Goal: Task Accomplishment & Management: Use online tool/utility

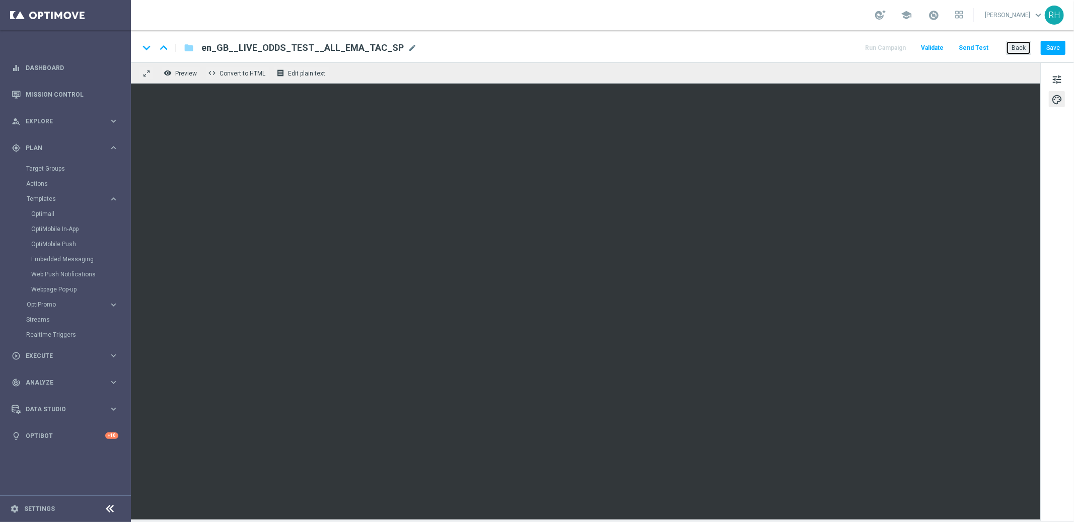
click at [1015, 52] on button "Back" at bounding box center [1018, 48] width 25 height 14
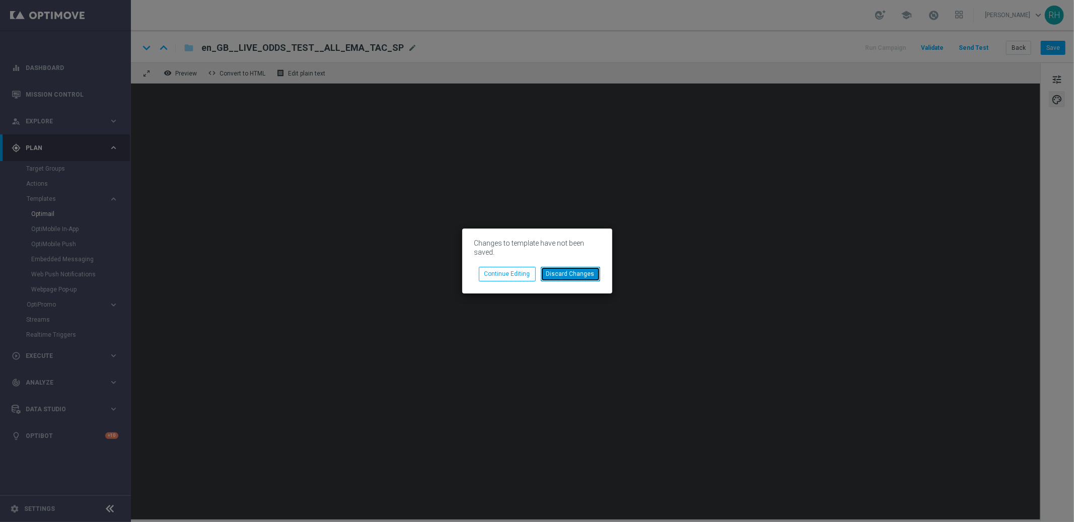
click at [573, 276] on button "Discard Changes" at bounding box center [570, 274] width 59 height 14
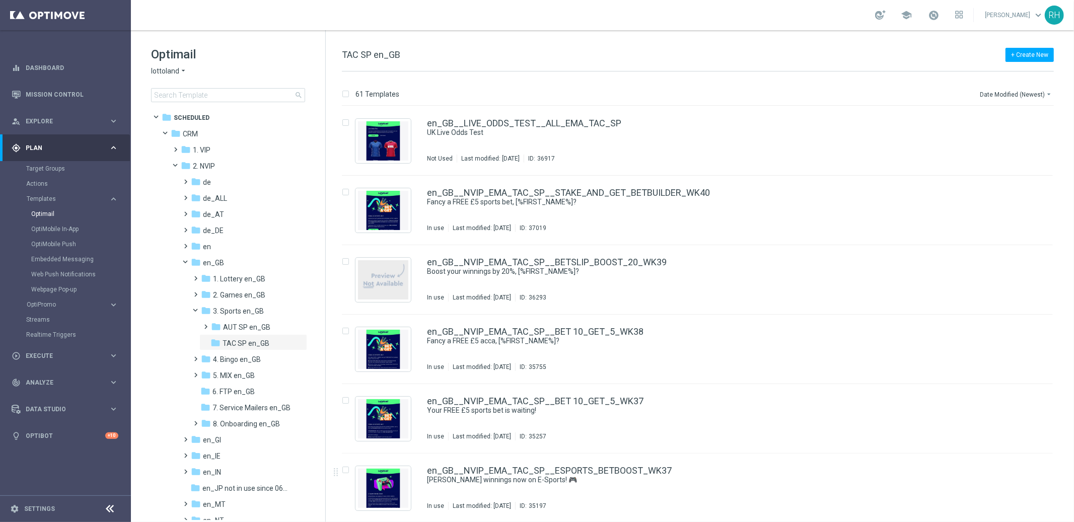
click at [850, 41] on div "+ Create New TAC SP en_GB 61 Templates Date Modified (Newest) arrow_drop_down D…" at bounding box center [700, 276] width 748 height 492
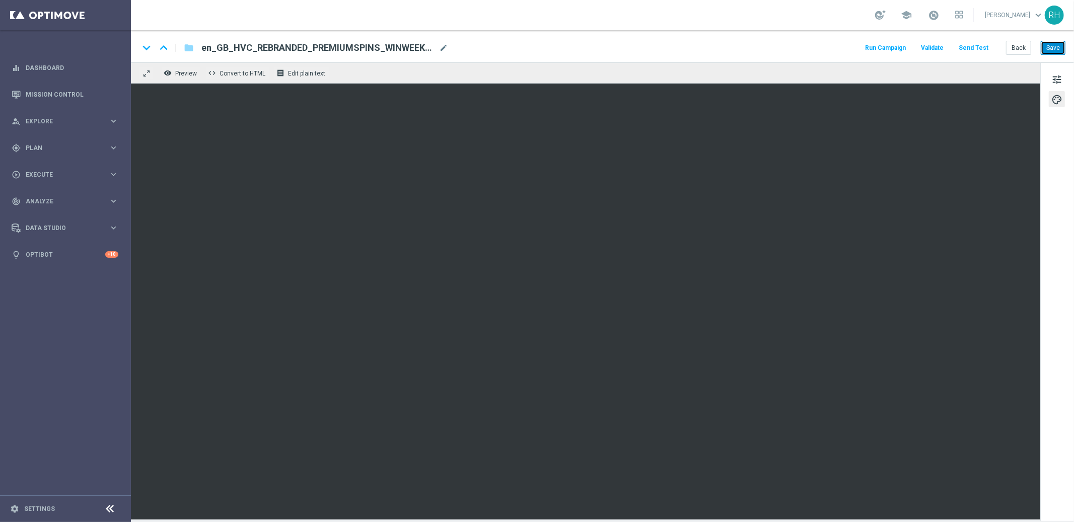
click at [1052, 42] on button "Save" at bounding box center [1053, 48] width 25 height 14
click at [286, 52] on span "en_GB_HVC_REBRANDED_PREMIUMSPINS_WINWEEKEND_WK2_NVIP_EMA_AUT_GM" at bounding box center [318, 48] width 234 height 12
click at [286, 52] on input "en_GB_HVC_REBRANDED_PREMIUMSPINS_WINWEEKEND_WK2_NVIP_EMA_AUT_GM" at bounding box center [326, 47] width 250 height 13
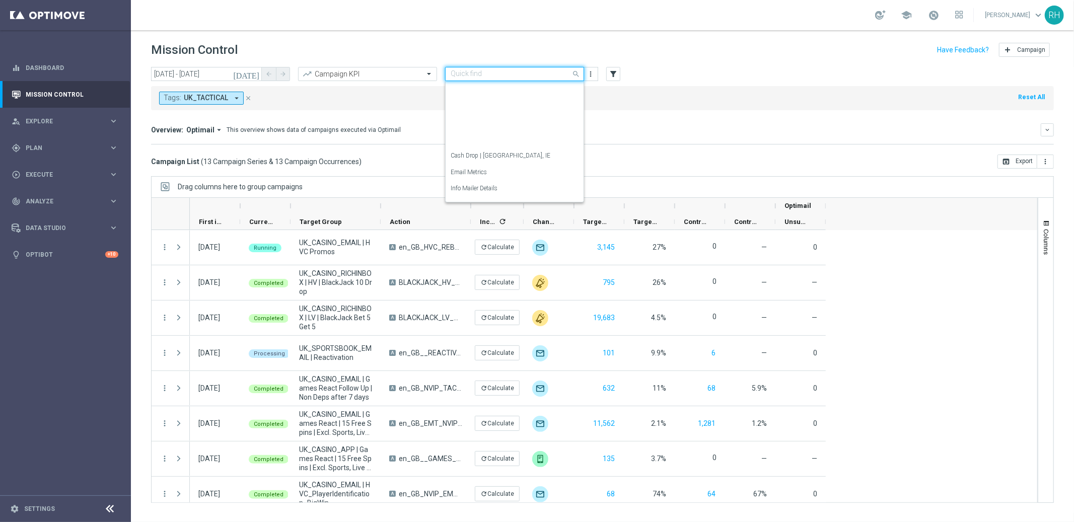
scroll to position [185, 0]
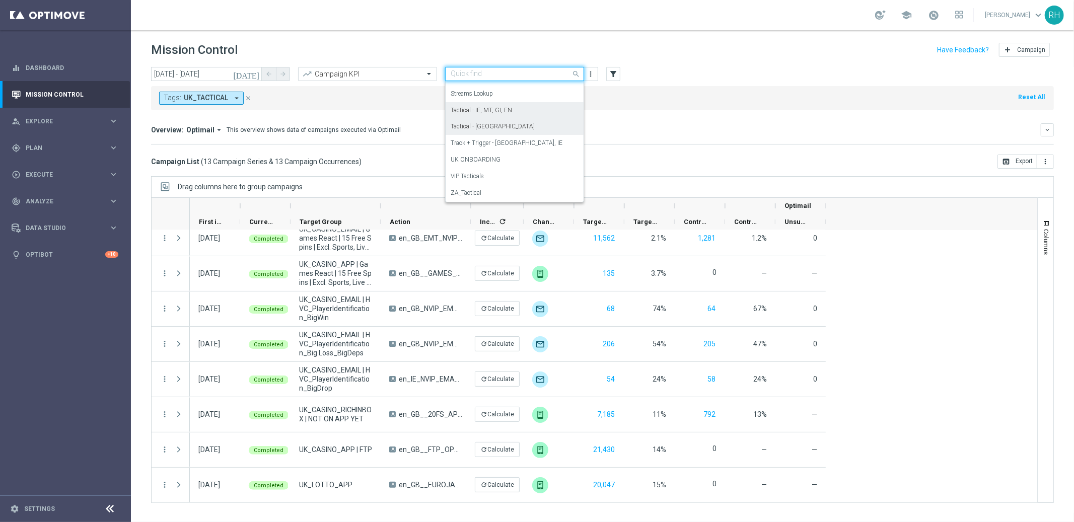
click at [503, 107] on label "Tactical - IE, MT, GI, EN" at bounding box center [481, 110] width 61 height 9
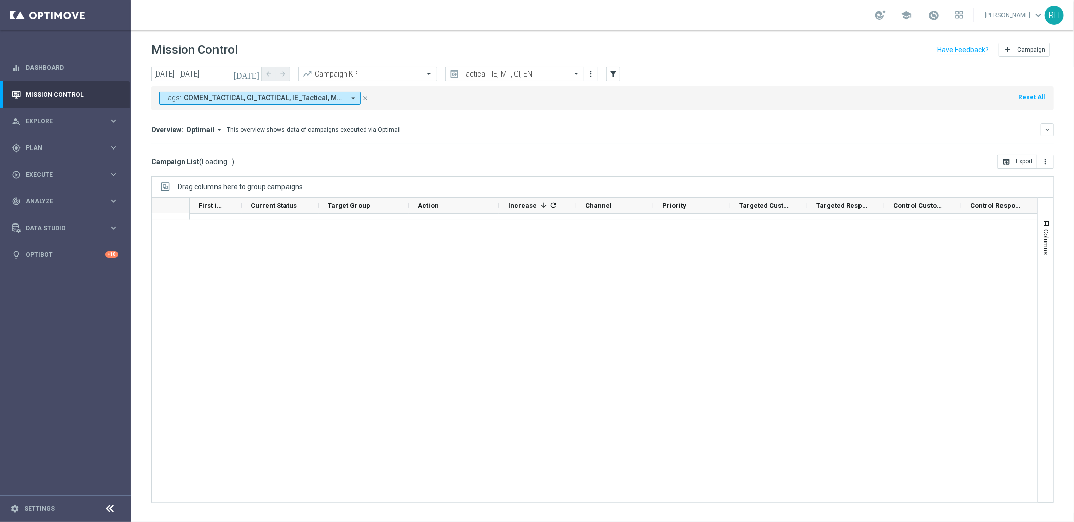
scroll to position [0, 0]
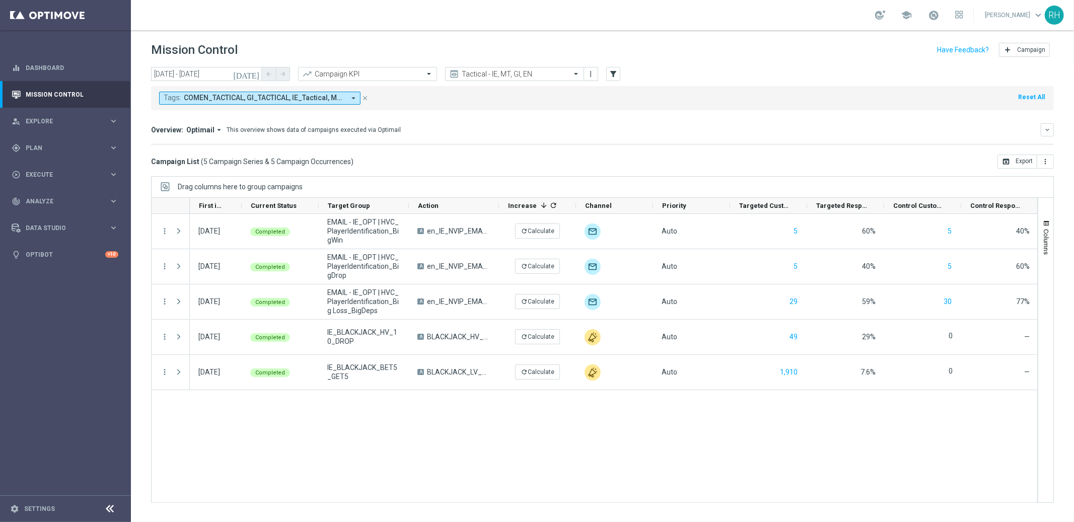
click at [259, 73] on icon "today" at bounding box center [246, 73] width 27 height 9
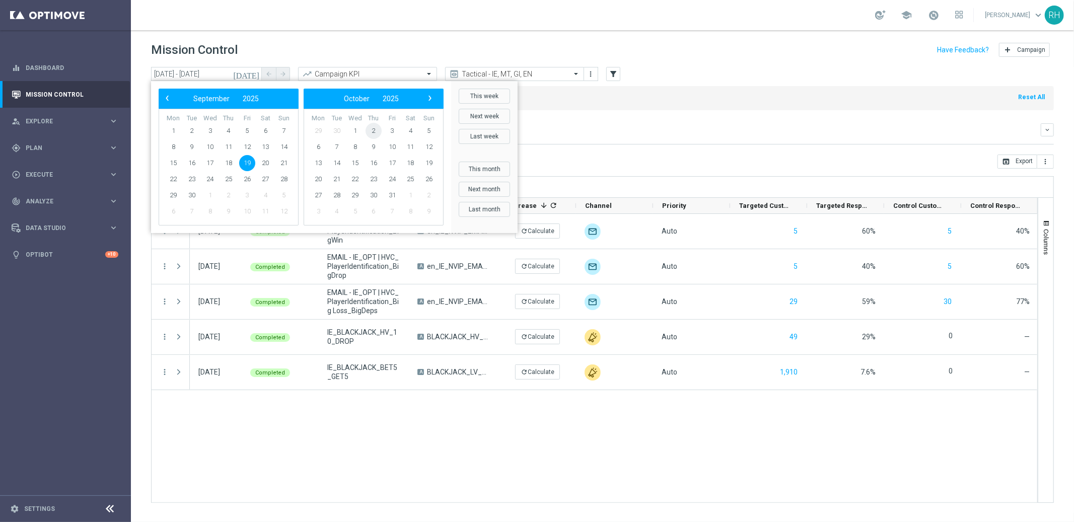
click at [381, 133] on span "2" at bounding box center [374, 131] width 16 height 16
click at [231, 130] on span "2" at bounding box center [229, 131] width 16 height 16
type input "02 Oct 2025 - 02 Oct 2025"
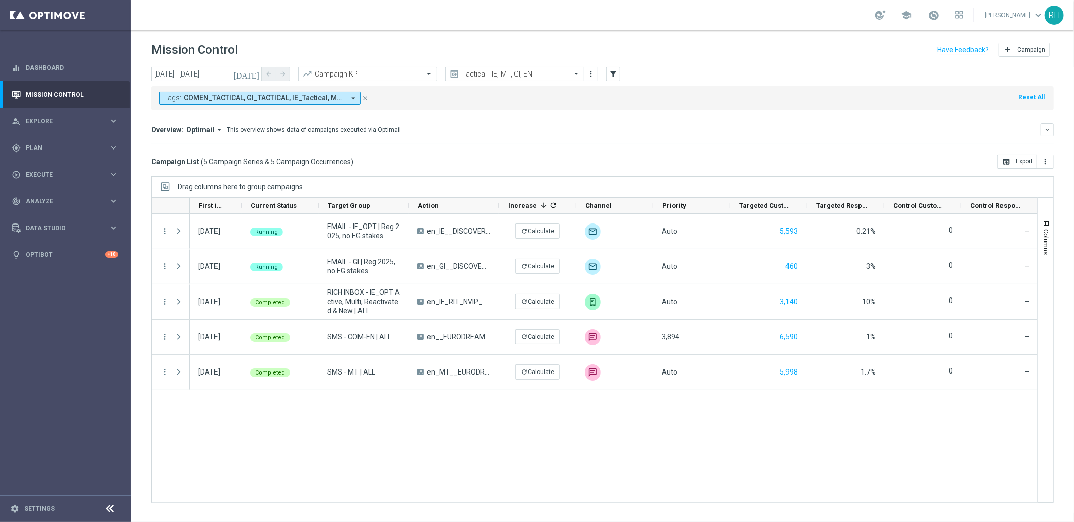
click at [615, 463] on div "02 Oct 2025, Thursday Running EMAIL - IE_OPT | Reg 2025, no EG stakes A en_IE__…" at bounding box center [613, 358] width 847 height 289
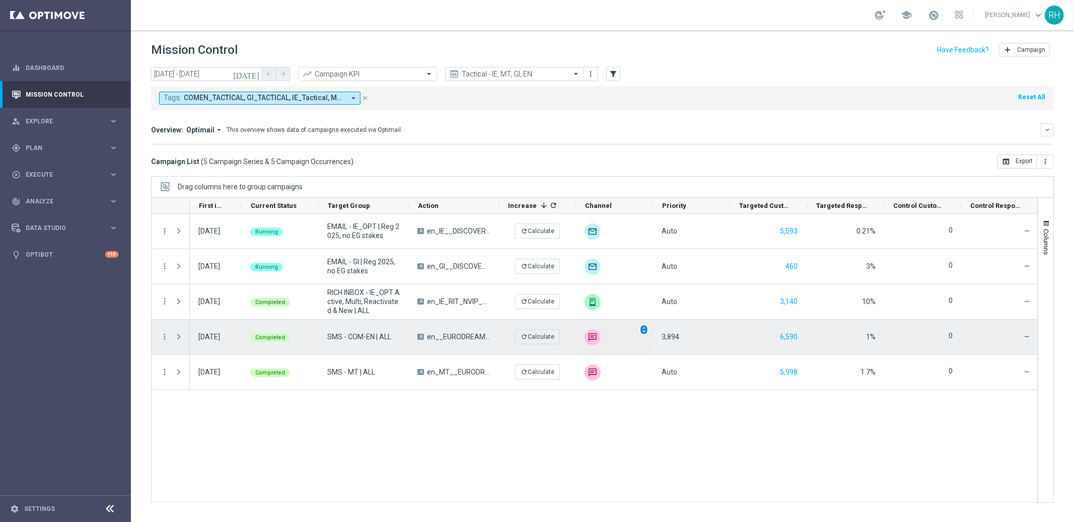
click at [647, 331] on span "unfold_more" at bounding box center [644, 329] width 7 height 7
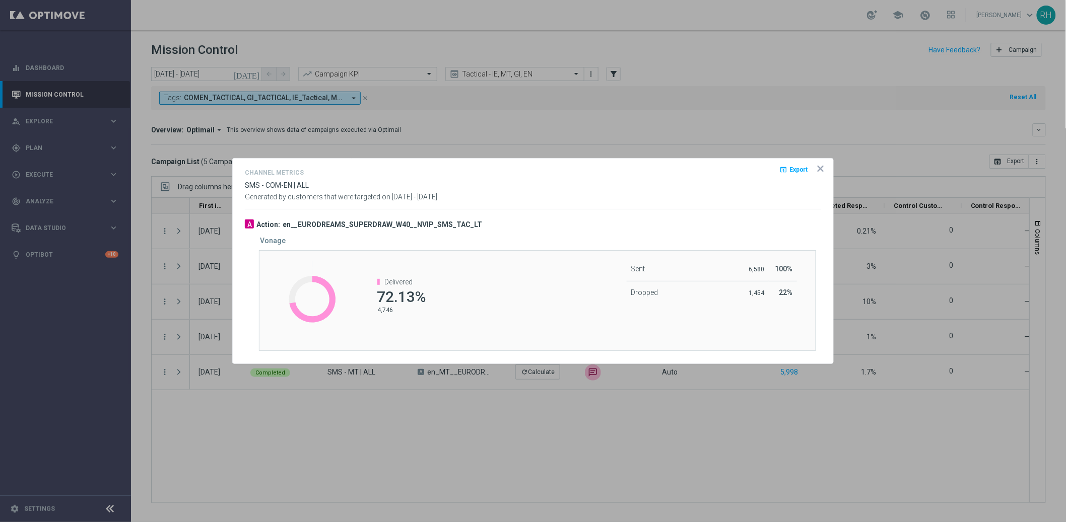
click at [817, 171] on icon "icon" at bounding box center [820, 169] width 10 height 10
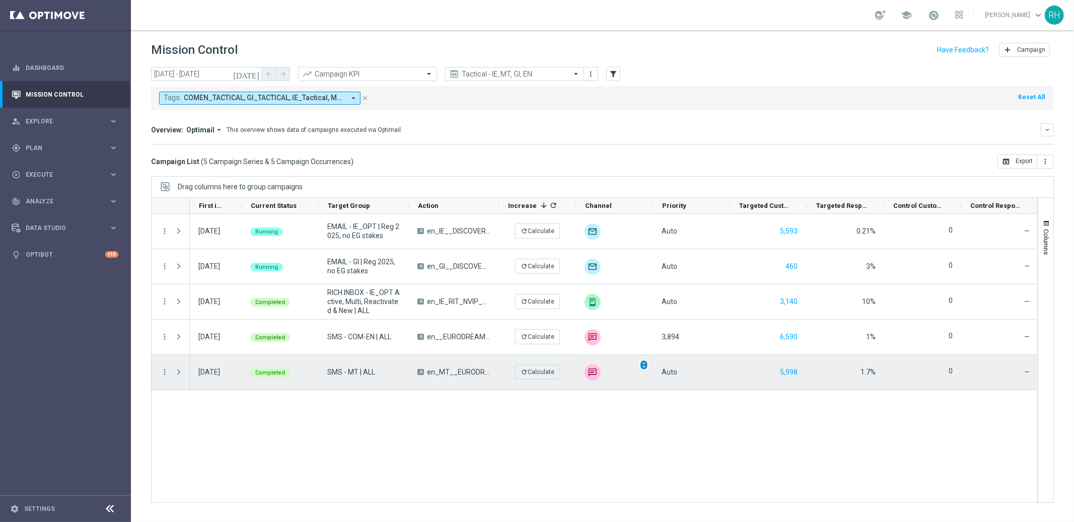
click at [642, 369] on div "unfold_more" at bounding box center [644, 365] width 9 height 11
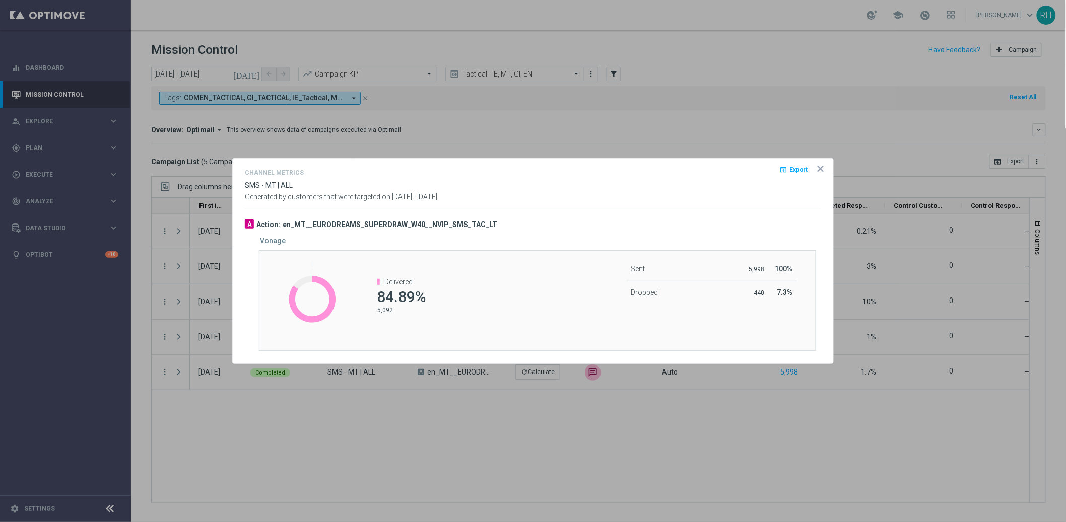
click at [822, 167] on icon "icon" at bounding box center [820, 168] width 5 height 5
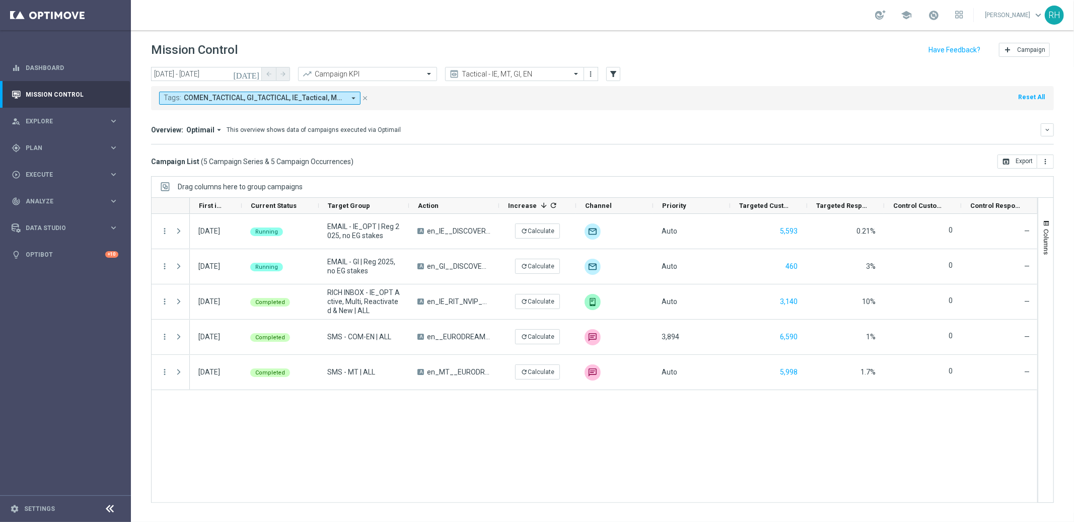
click at [825, 88] on div "Tags: COMEN_TACTICAL, GI_TACTICAL, IE_Tactical, MT_Tactical arrow_drop_down clo…" at bounding box center [602, 98] width 903 height 24
drag, startPoint x: 367, startPoint y: 99, endPoint x: 606, endPoint y: 102, distance: 239.7
click at [366, 99] on icon "close" at bounding box center [365, 98] width 7 height 7
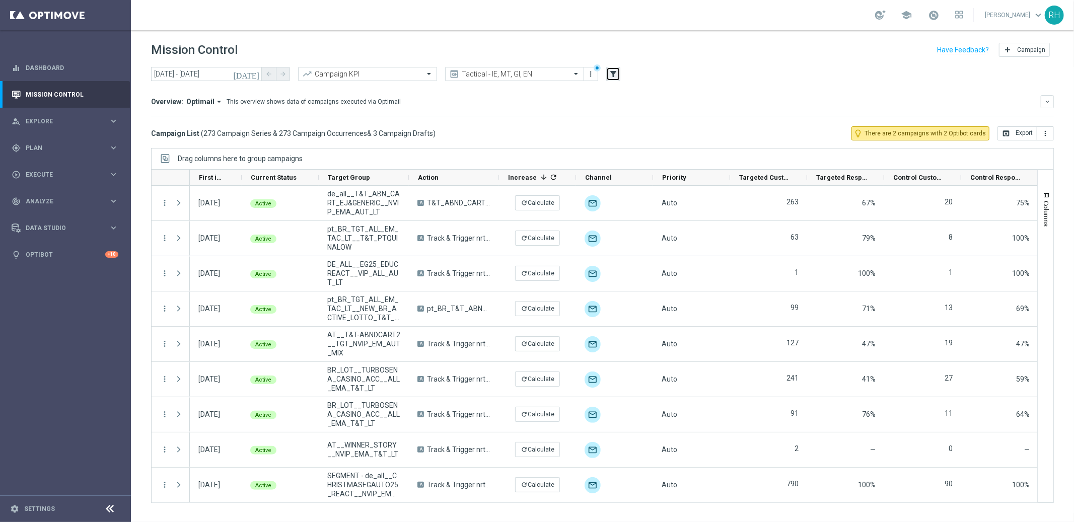
click at [612, 78] on icon "filter_alt" at bounding box center [613, 73] width 9 height 9
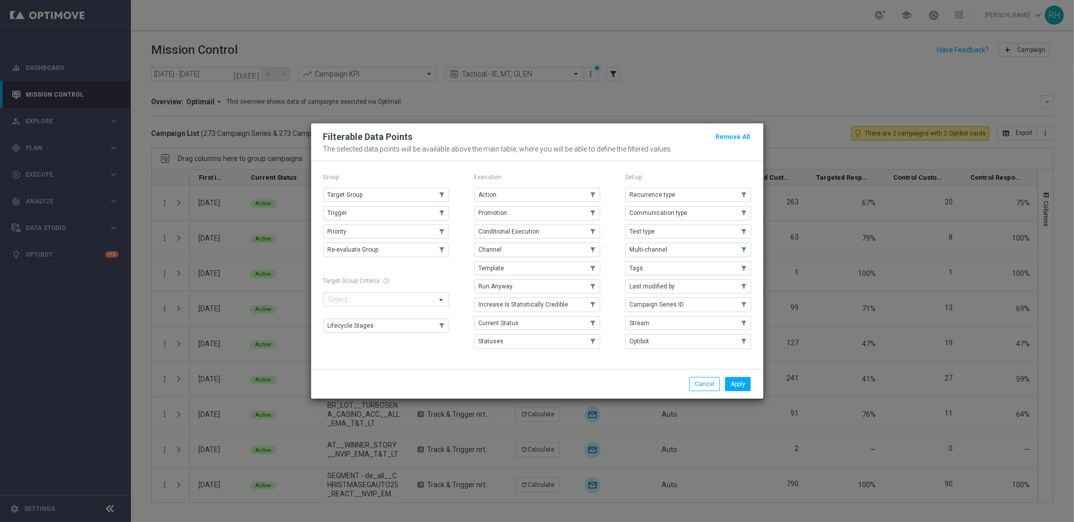
click at [618, 361] on div "Group Target Group .cls-1{fill:none;} .cls-1{fill:none;} Trigger .cls-1{fill:no…" at bounding box center [537, 265] width 452 height 208
click at [541, 270] on button "Template" at bounding box center [537, 268] width 126 height 14
click at [743, 386] on button "Apply" at bounding box center [738, 384] width 26 height 14
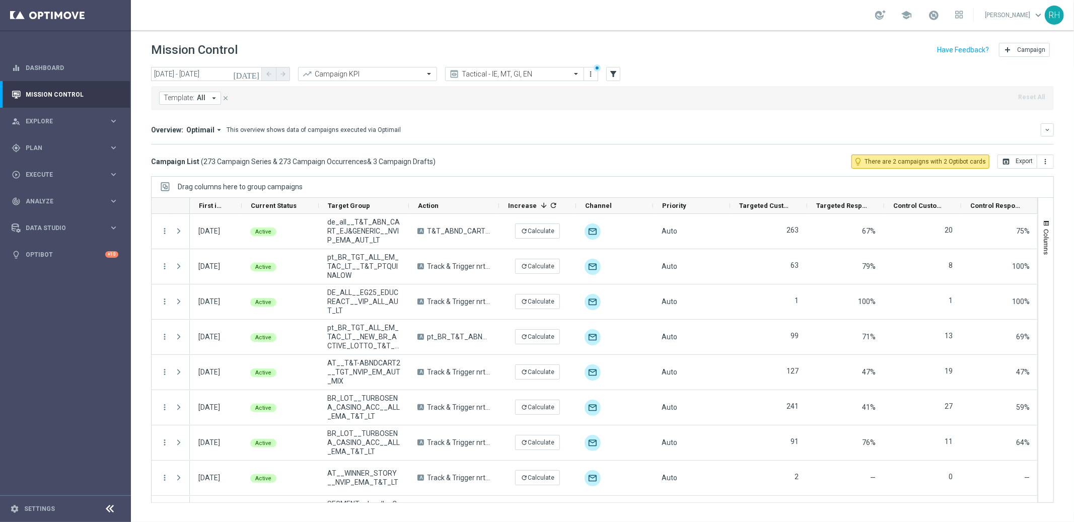
click at [204, 102] on span "All" at bounding box center [201, 98] width 9 height 9
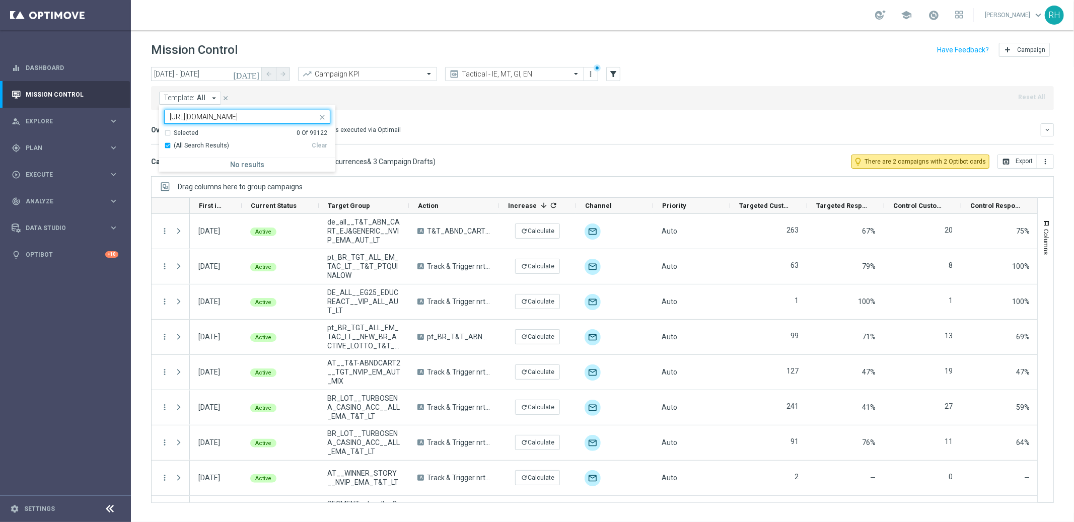
scroll to position [0, 116]
type input "https://bermejaviews.com/wp-content/uploads/2025/04/CARTA_BERMEJA_2025.pdf"
click at [441, 117] on mini-dashboard "Overview: Optimail arrow_drop_down This overview shows data of campaigns execut…" at bounding box center [602, 132] width 903 height 44
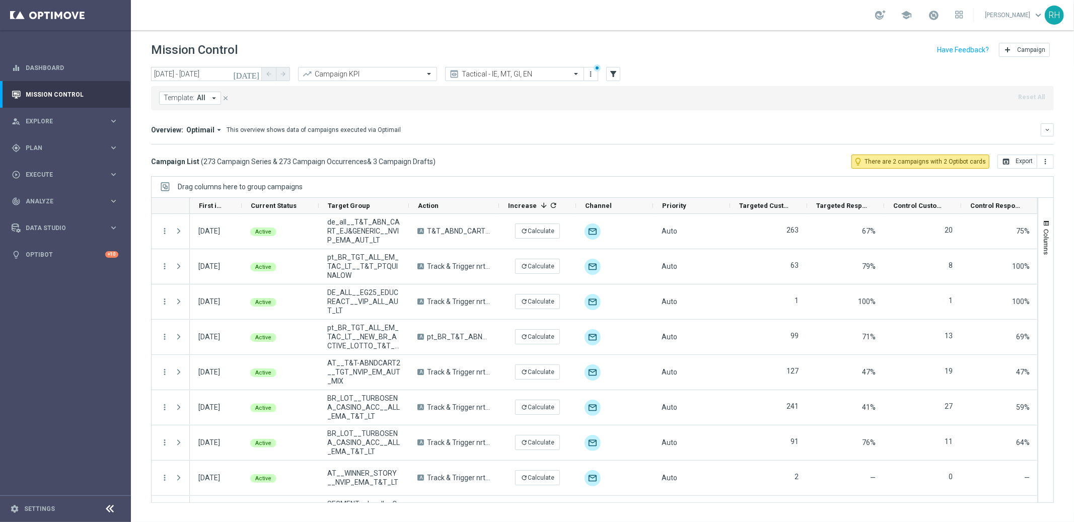
click at [195, 100] on button "Template: All arrow_drop_down" at bounding box center [190, 98] width 62 height 13
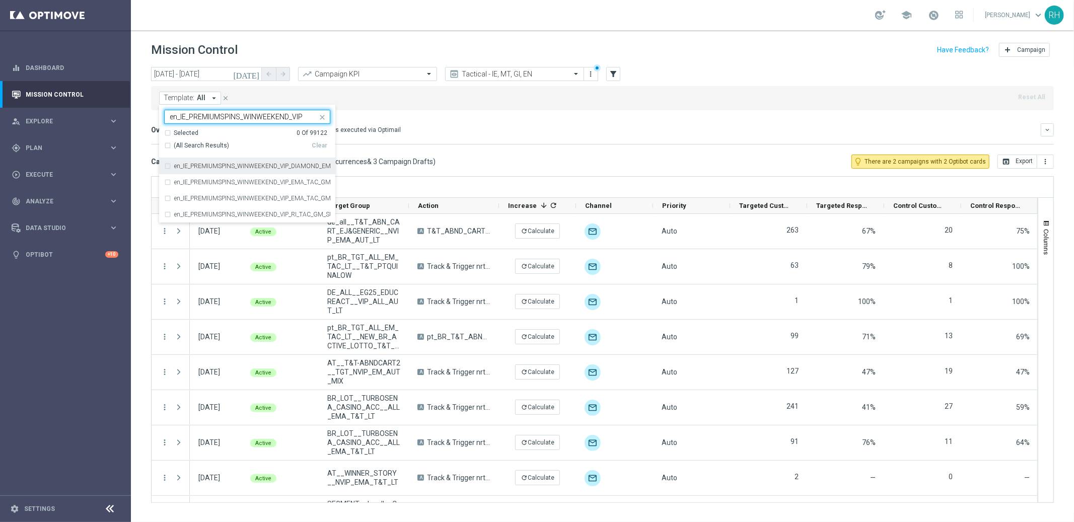
type input "en_IE_PREMIUMSPINS_WINWEEKEND_VIP"
click at [167, 167] on div "en_IE_PREMIUMSPINS_WINWEEKEND_VIP_DIAMOND_EMA_TAC_GM_FRIDAY_INVITE_JUNE" at bounding box center [247, 166] width 166 height 16
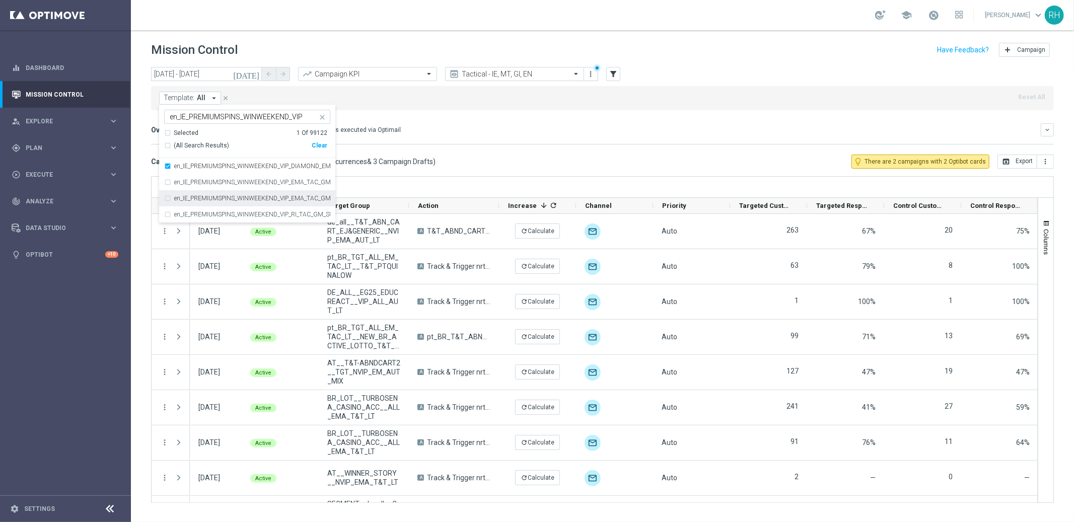
click at [168, 195] on div "en_IE_PREMIUMSPINS_WINWEEKEND_VIP_EMA_TAC_GM_FRIDAY_INVITE_JUNE" at bounding box center [247, 198] width 166 height 16
click at [585, 124] on div "Overview: Optimail arrow_drop_down This overview shows data of campaigns execut…" at bounding box center [602, 129] width 903 height 13
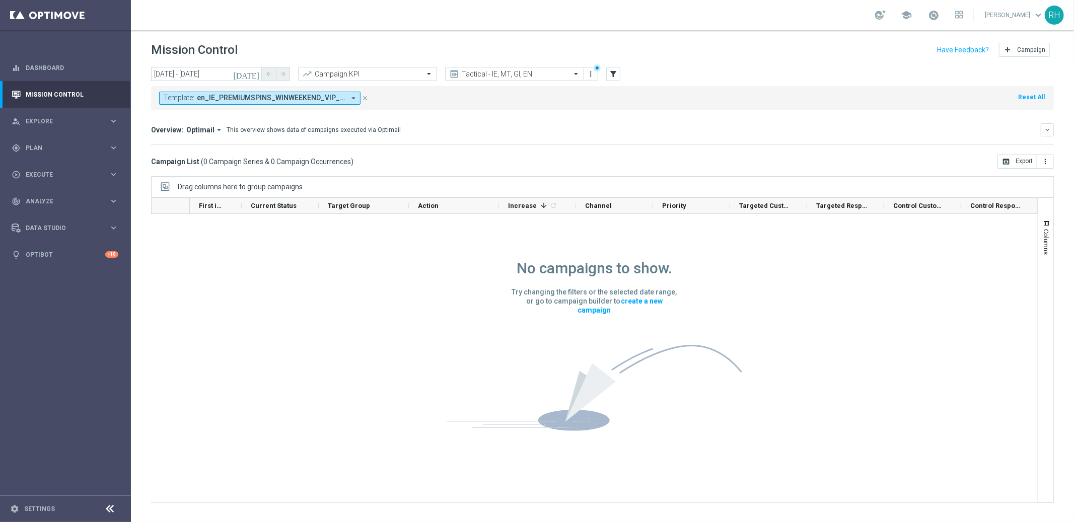
click at [260, 74] on icon "today" at bounding box center [246, 73] width 27 height 9
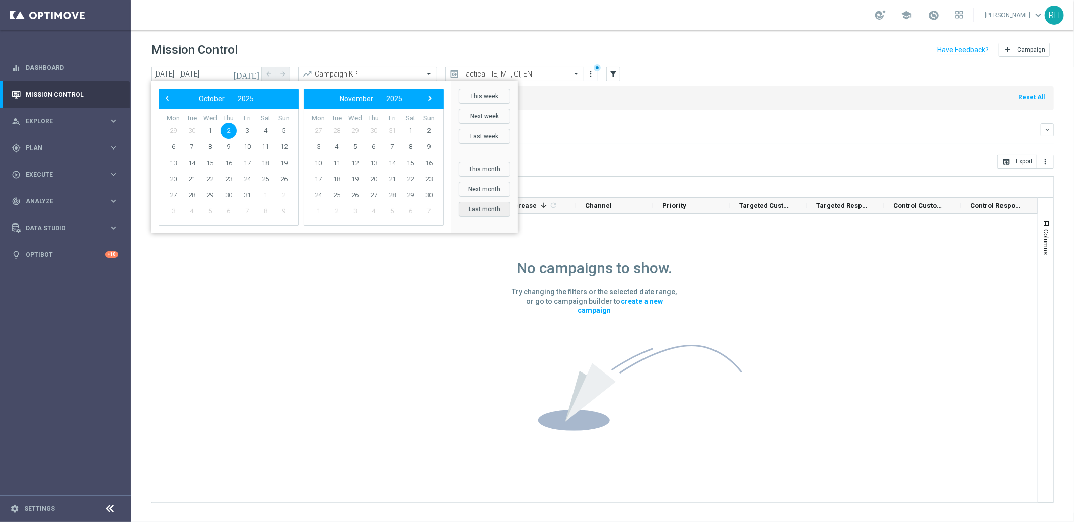
click at [479, 209] on button "Last month" at bounding box center [484, 209] width 51 height 15
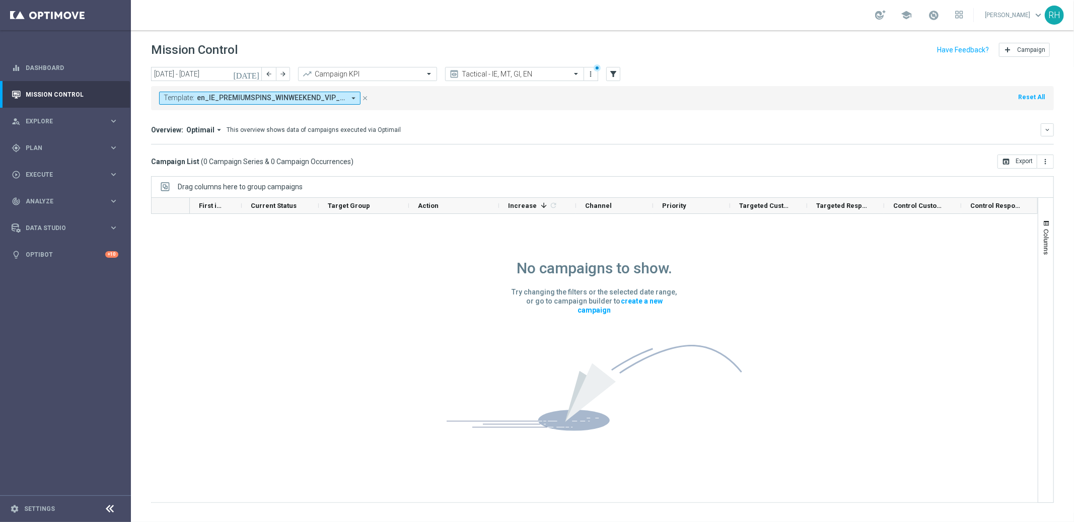
click at [257, 76] on icon "today" at bounding box center [246, 73] width 27 height 9
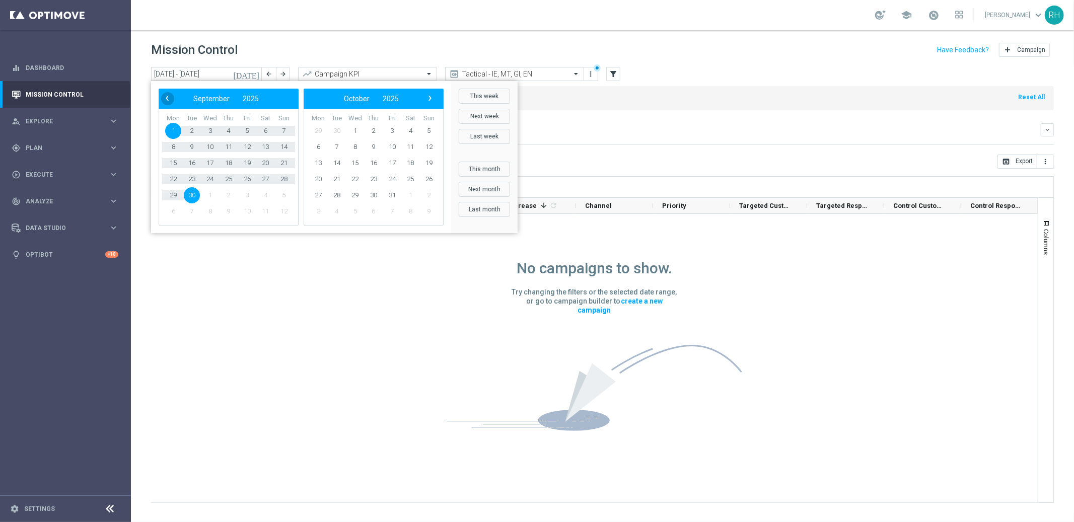
click at [165, 103] on span "‹" at bounding box center [167, 98] width 13 height 13
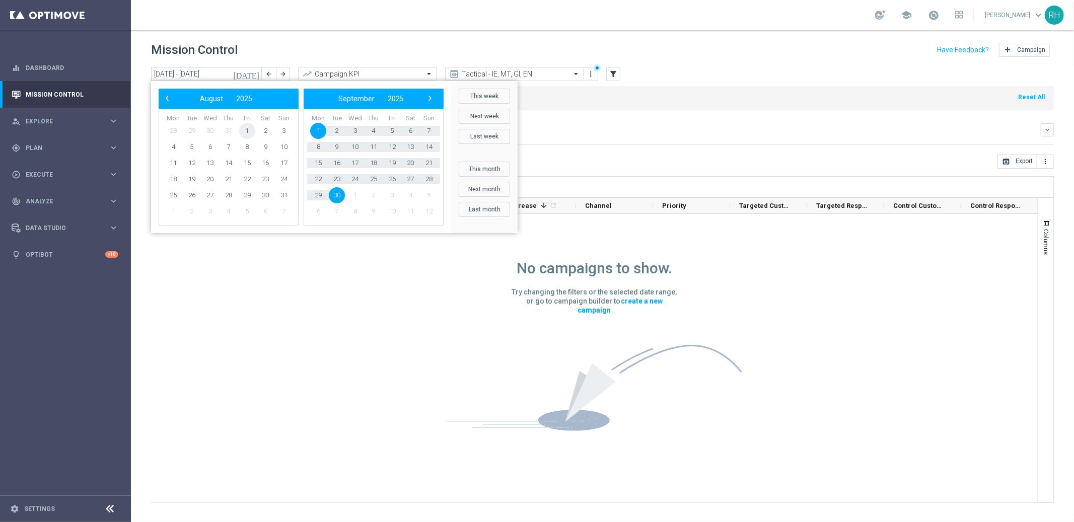
click at [247, 130] on span "1" at bounding box center [247, 131] width 16 height 16
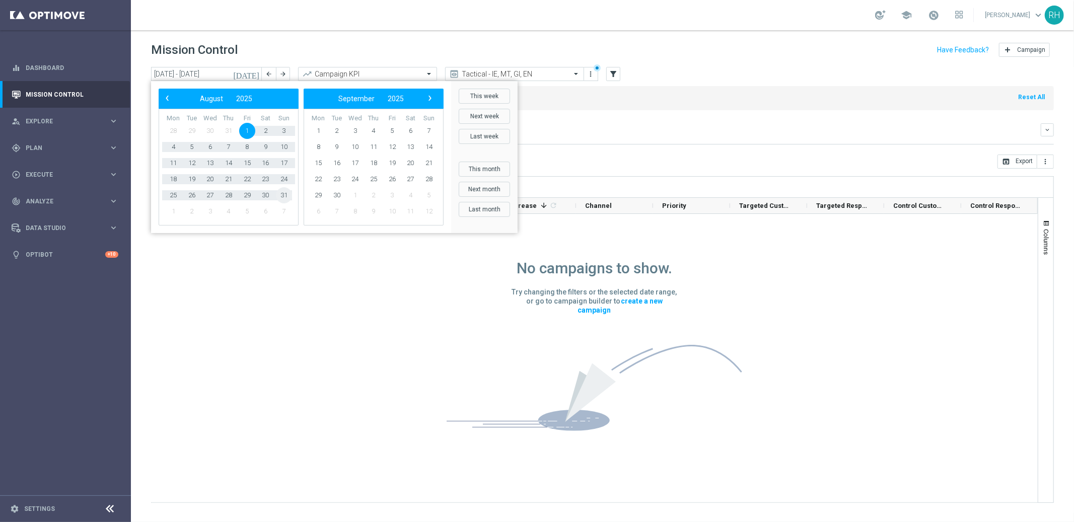
click at [281, 196] on span "31" at bounding box center [284, 195] width 16 height 16
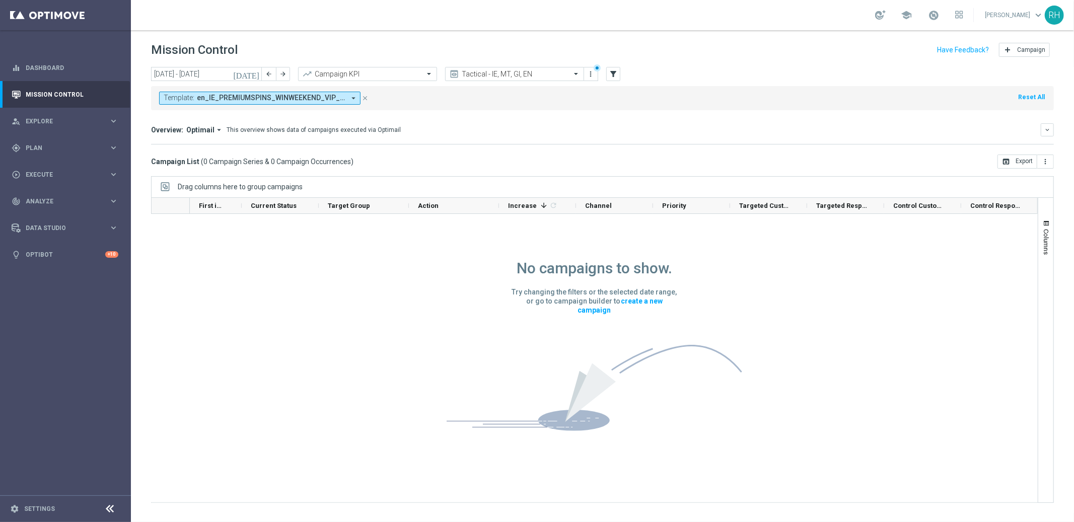
click at [259, 71] on icon "today" at bounding box center [246, 73] width 27 height 9
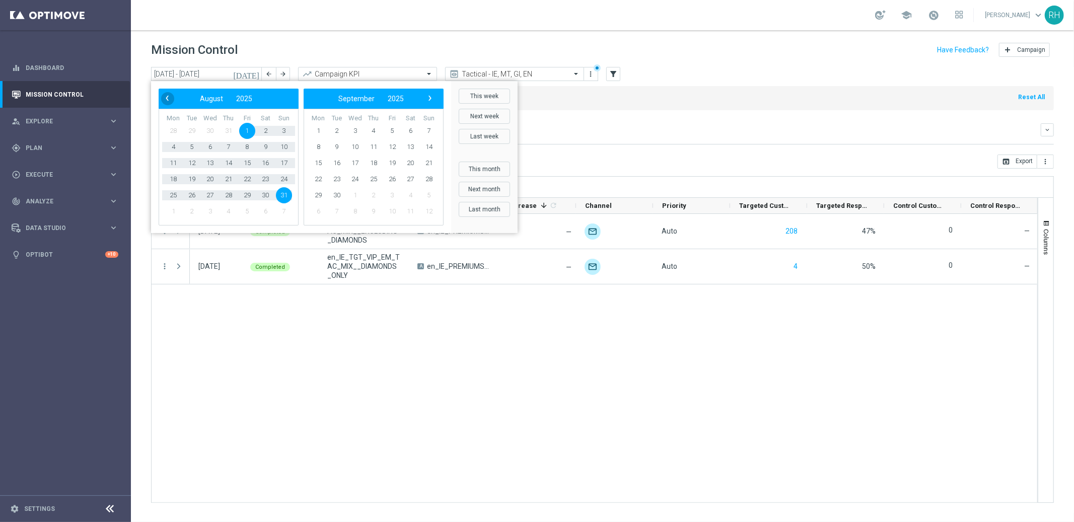
click at [170, 98] on span "‹" at bounding box center [167, 98] width 13 height 13
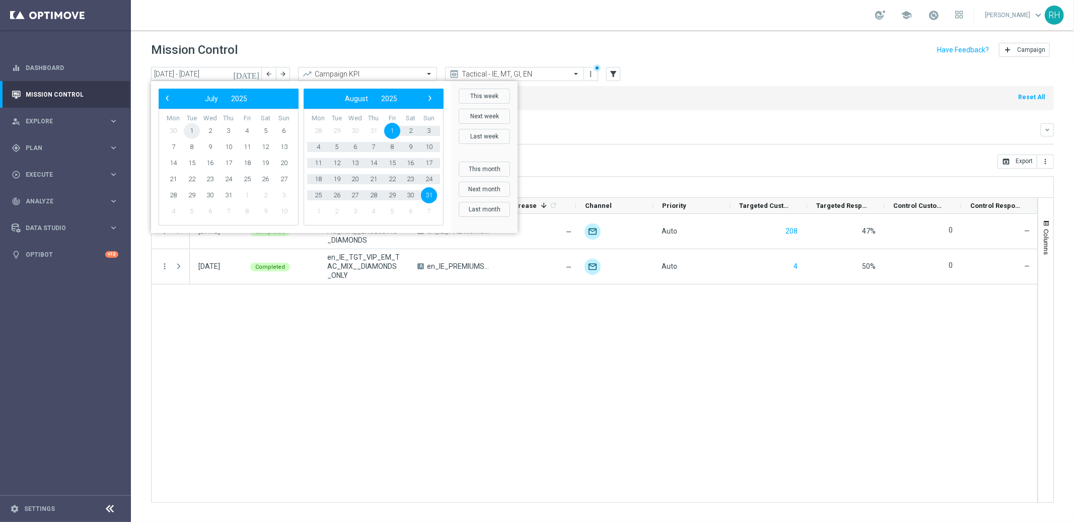
click at [192, 129] on span "1" at bounding box center [192, 131] width 16 height 16
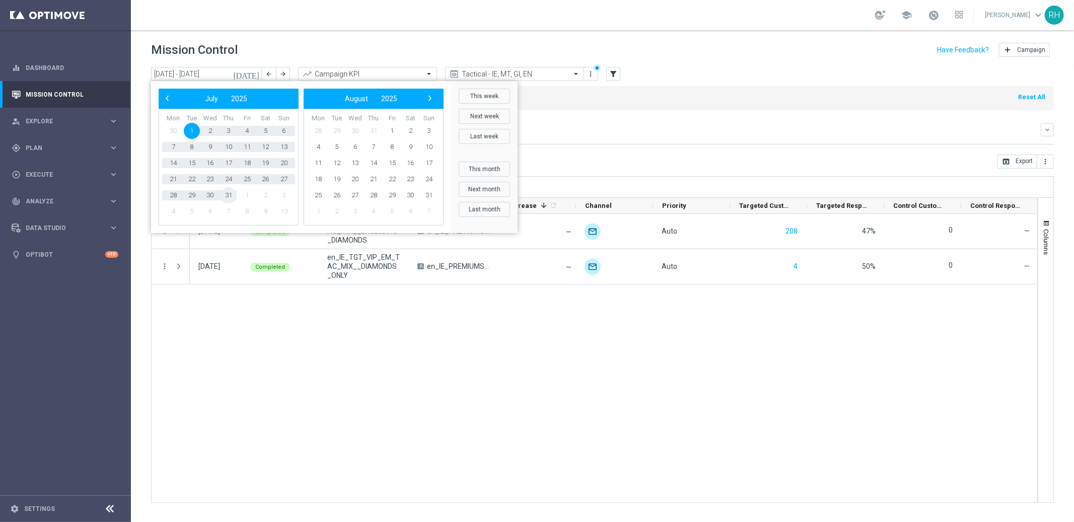
click at [229, 190] on span "31" at bounding box center [229, 195] width 16 height 16
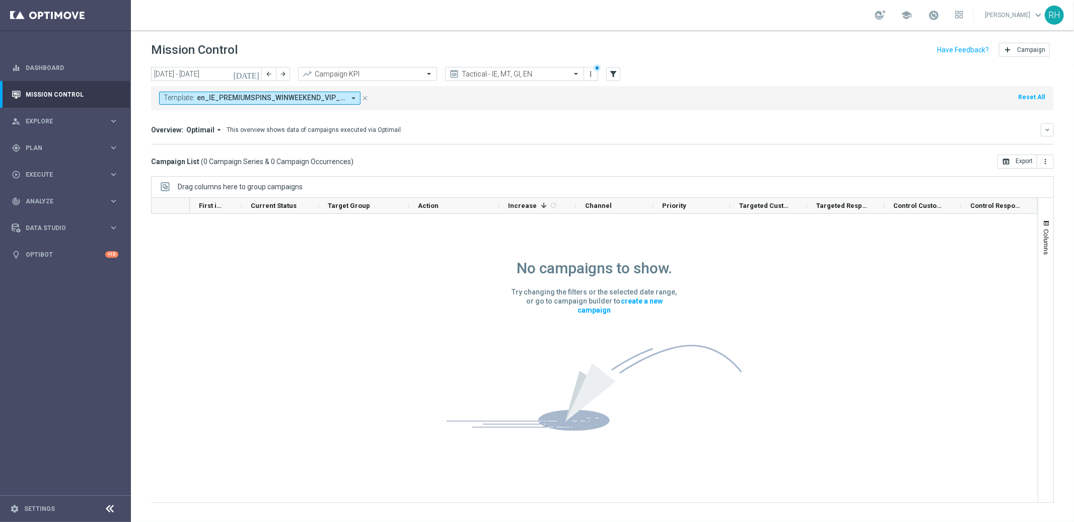
click at [610, 106] on div "Template: en_IE_PREMIUMSPINS_WINWEEKEND_VIP_DIAMOND_EMA_TAC_GM_FRIDAY_INVITE_JU…" at bounding box center [602, 98] width 903 height 24
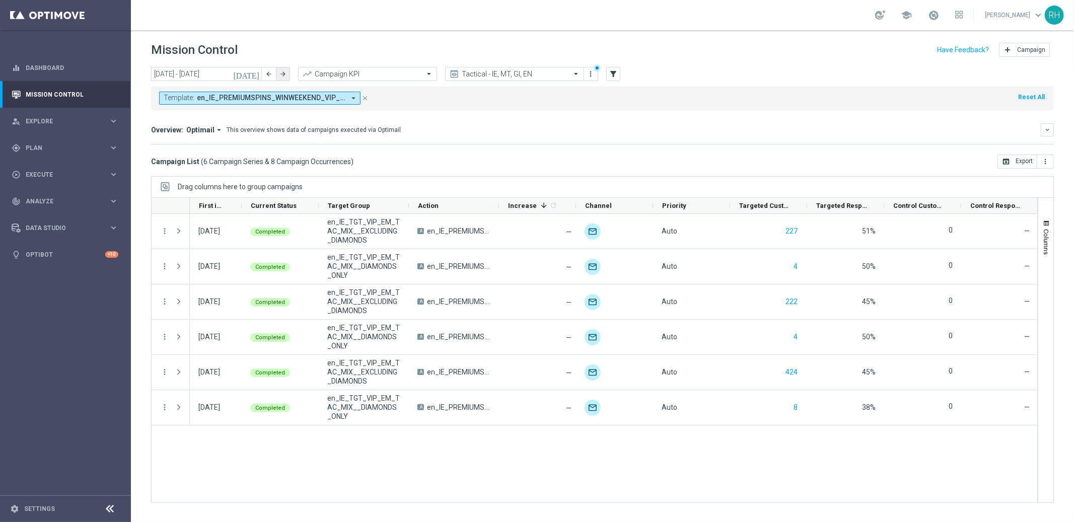
click at [283, 77] on icon "arrow_forward" at bounding box center [282, 73] width 7 height 7
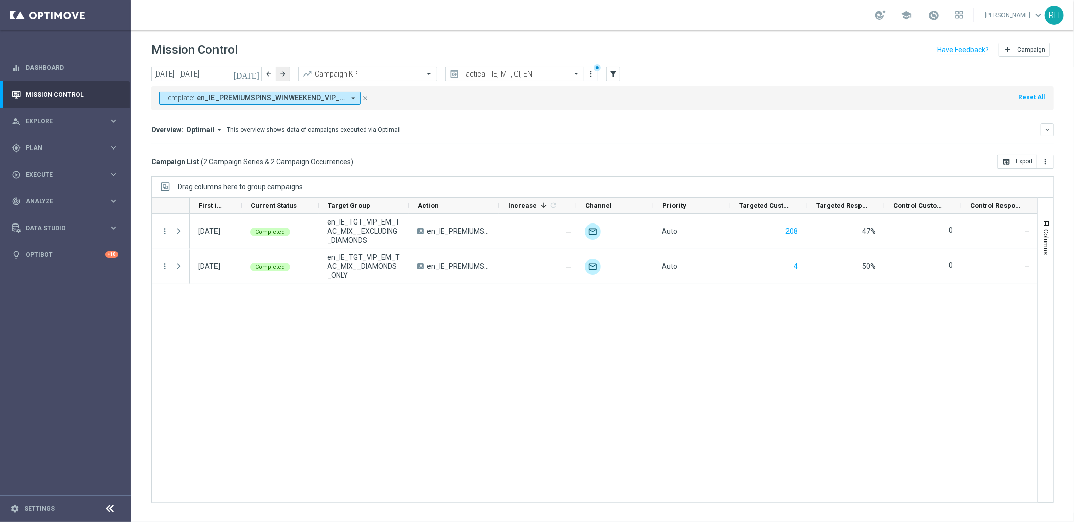
click at [288, 75] on button "arrow_forward" at bounding box center [283, 74] width 14 height 14
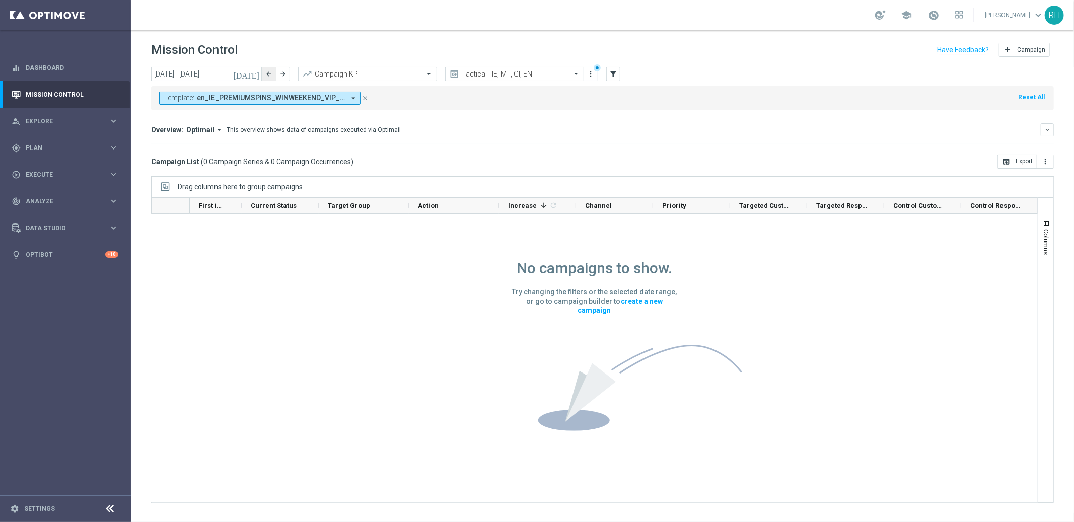
click at [273, 77] on button "arrow_back" at bounding box center [269, 74] width 14 height 14
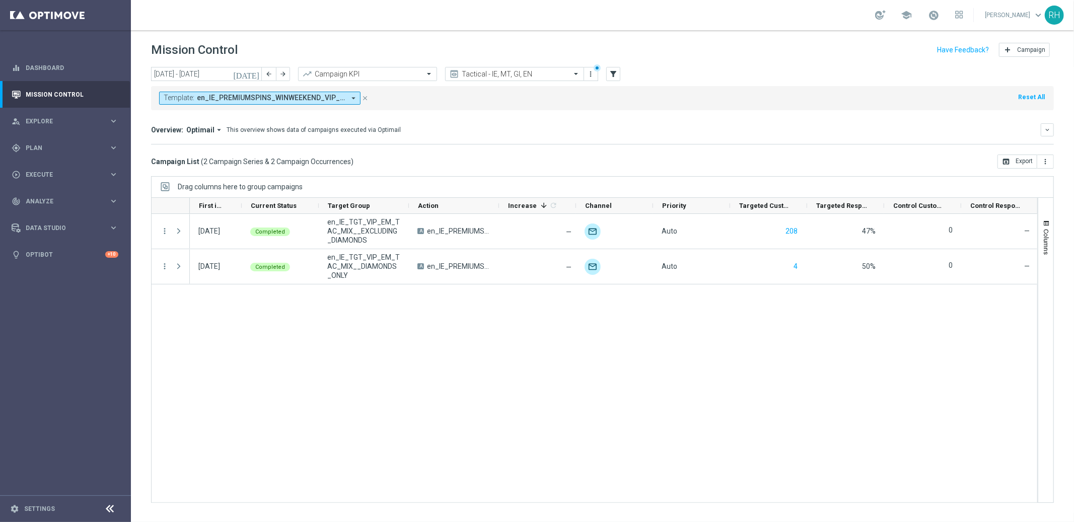
click at [631, 117] on mini-dashboard "Overview: Optimail arrow_drop_down This overview shows data of campaigns execut…" at bounding box center [602, 132] width 903 height 44
click at [468, 92] on div "Template: en_IE_PREMIUMSPINS_WINWEEKEND_VIP_DIAMOND_EMA_TAC_GM_FRIDAY_INVITE_JU…" at bounding box center [602, 98] width 903 height 24
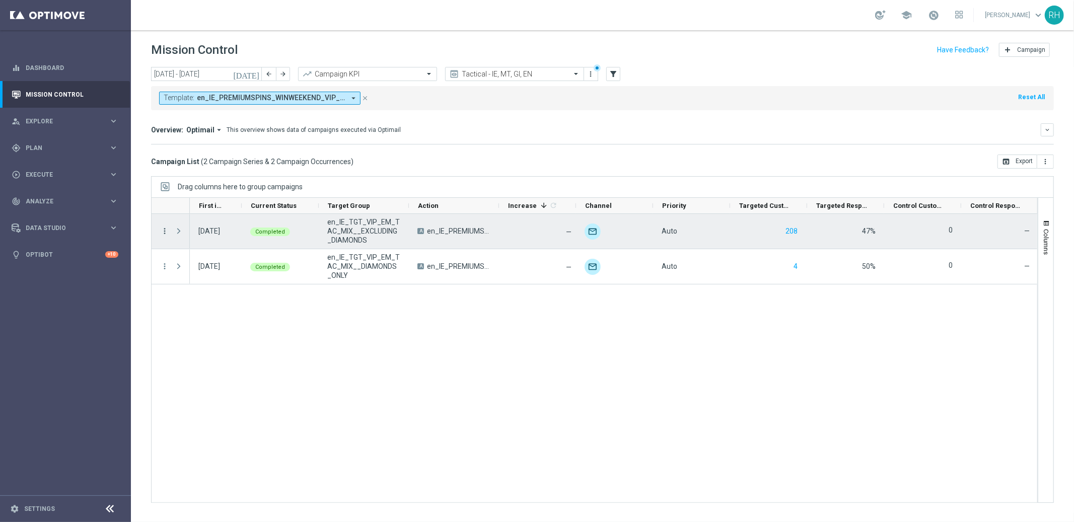
click at [164, 229] on icon "more_vert" at bounding box center [164, 231] width 9 height 9
click at [180, 235] on div "list" at bounding box center [176, 238] width 15 height 7
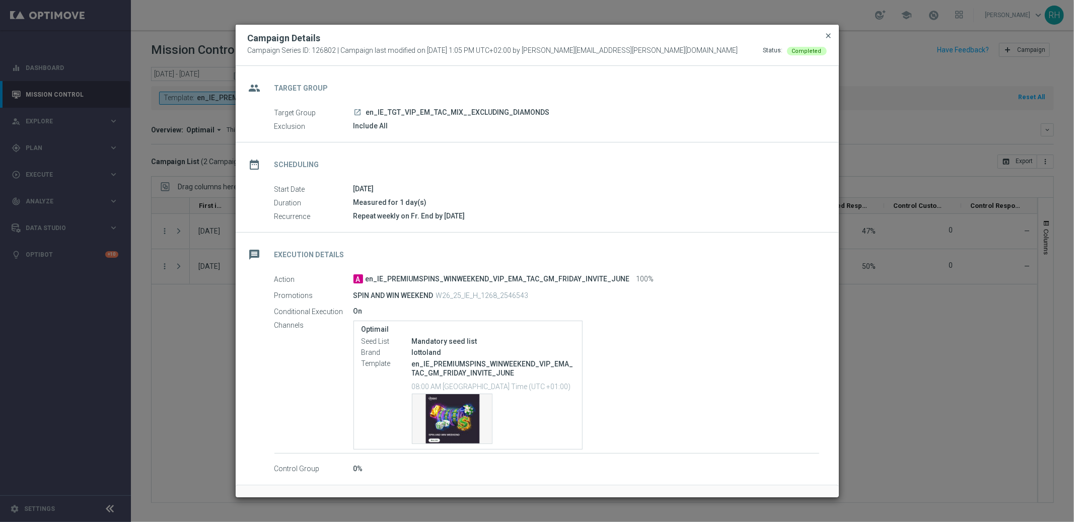
click at [832, 38] on span "close" at bounding box center [829, 36] width 8 height 8
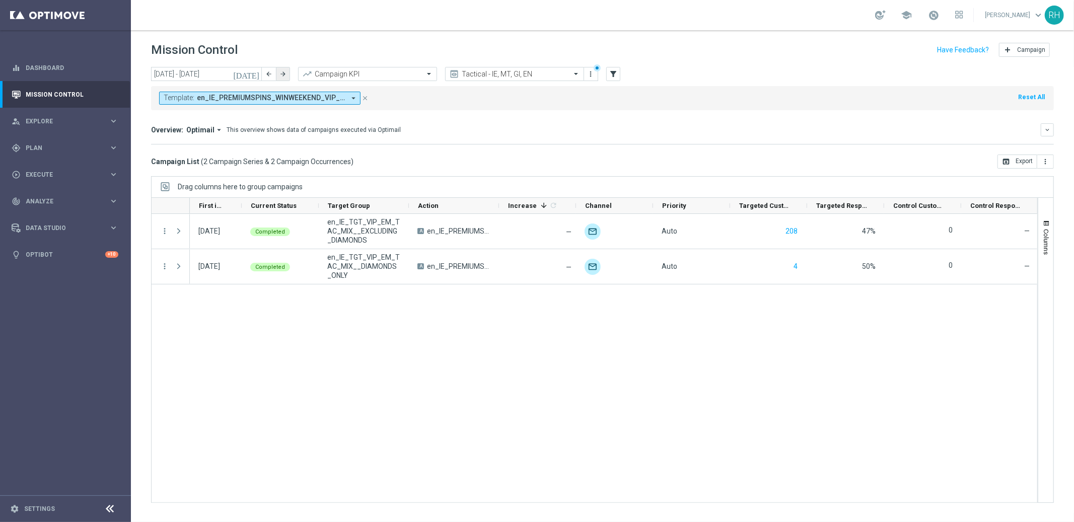
click at [286, 76] on icon "arrow_forward" at bounding box center [282, 73] width 7 height 7
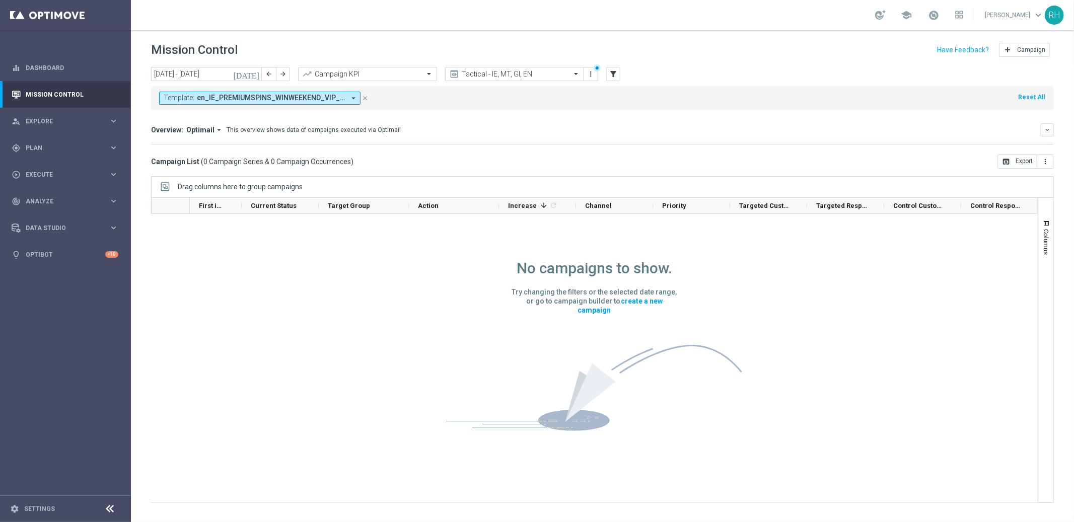
click at [422, 110] on mini-dashboard "Overview: Optimail arrow_drop_down This overview shows data of campaigns execut…" at bounding box center [602, 132] width 903 height 44
click at [267, 77] on button "arrow_back" at bounding box center [269, 74] width 14 height 14
type input "01 Aug 2025 - 31 Aug 2025"
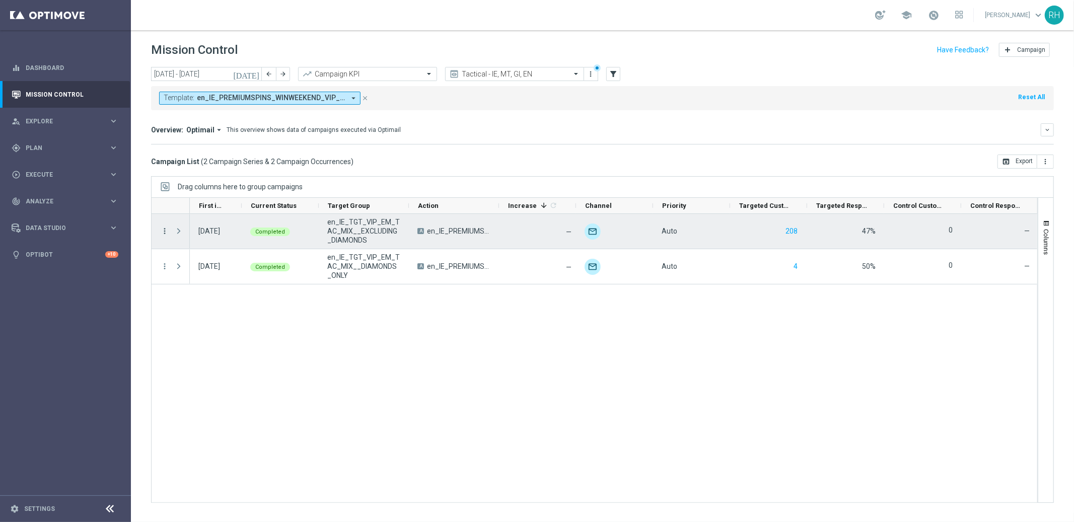
click at [165, 227] on icon "more_vert" at bounding box center [164, 231] width 9 height 9
click at [179, 235] on icon "list" at bounding box center [176, 238] width 7 height 7
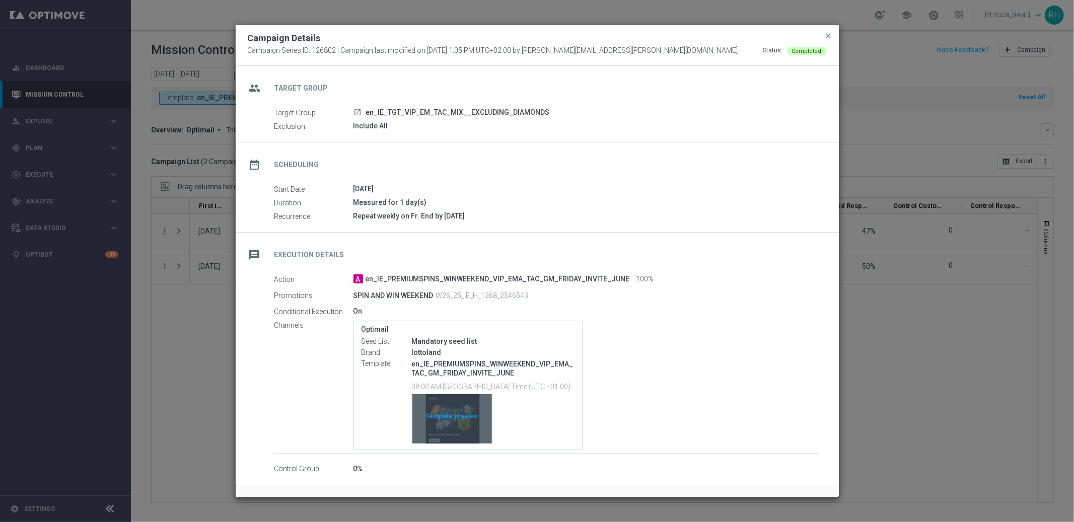
click at [479, 407] on div "Template preview" at bounding box center [452, 418] width 80 height 49
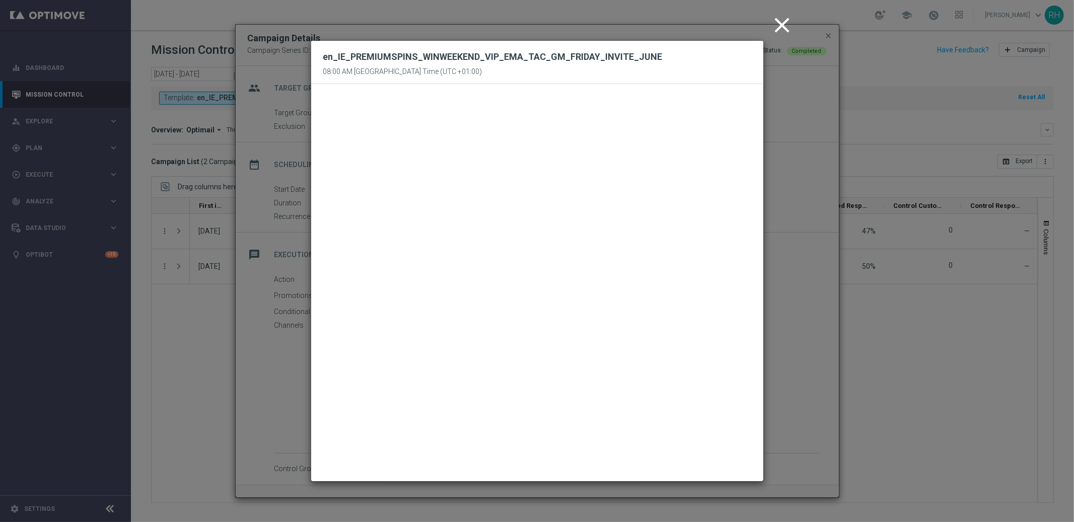
click at [771, 34] on icon "close" at bounding box center [782, 25] width 25 height 25
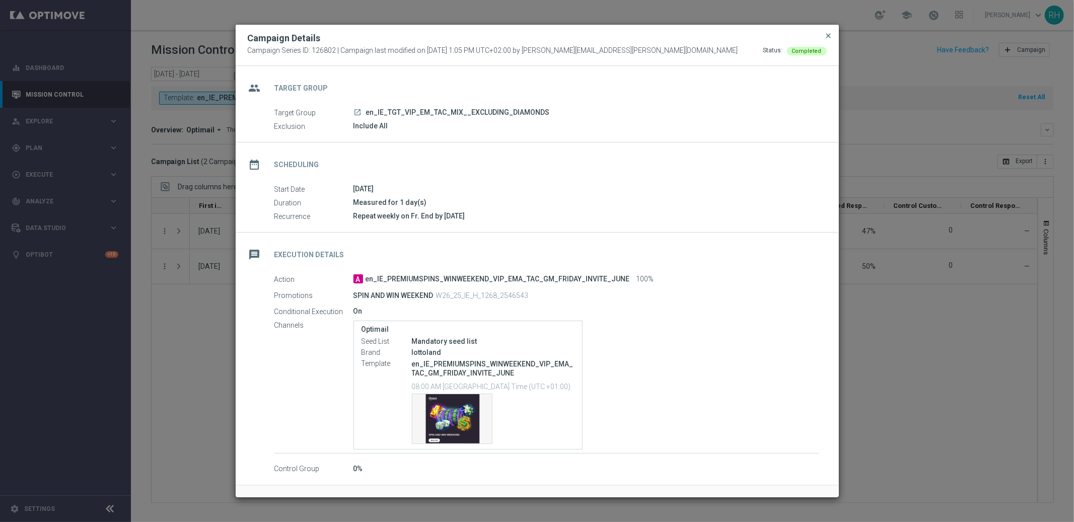
click at [827, 33] on span "close" at bounding box center [829, 36] width 8 height 8
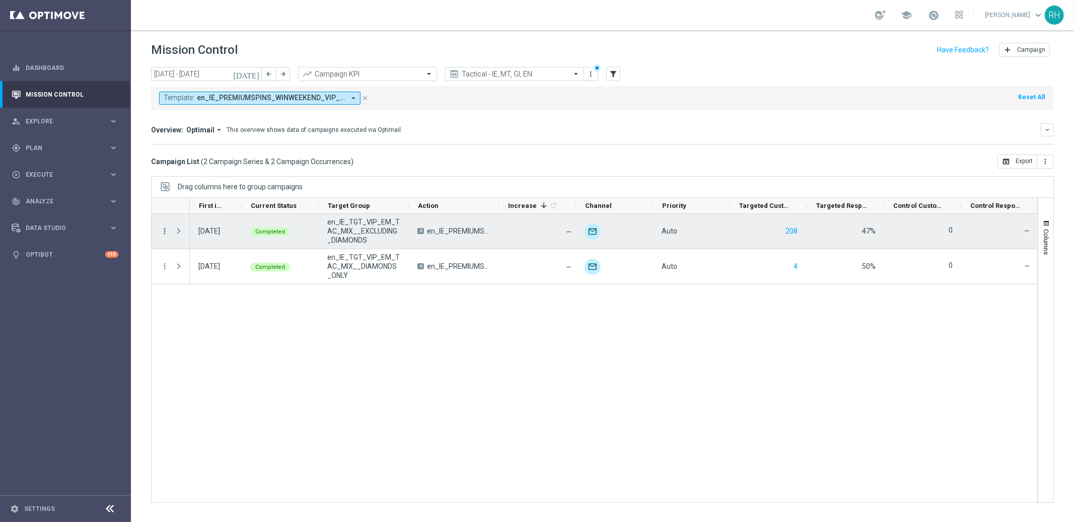
click at [162, 234] on icon "more_vert" at bounding box center [164, 231] width 9 height 9
click at [195, 243] on div "list Campaign Details" at bounding box center [225, 238] width 113 height 14
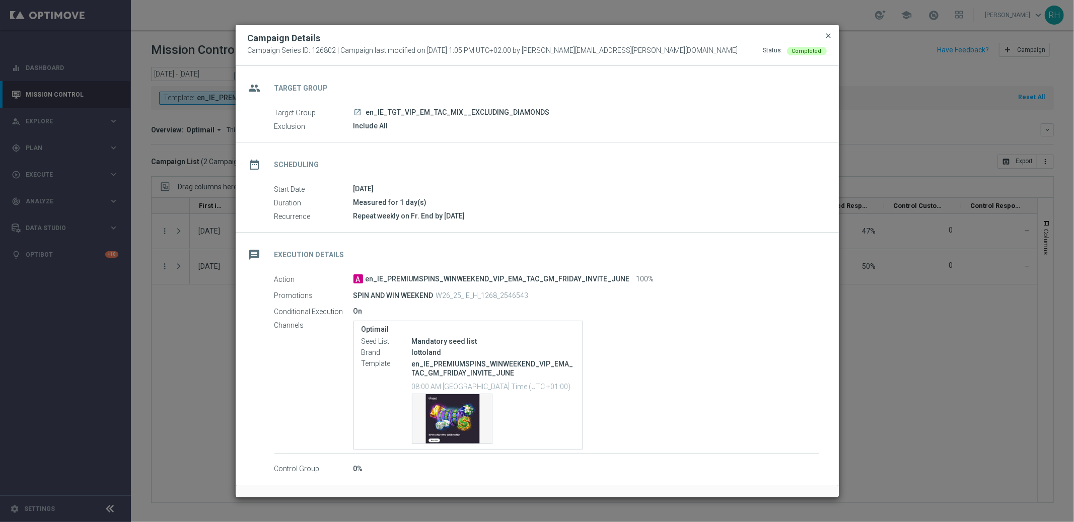
click at [829, 36] on span "close" at bounding box center [829, 36] width 8 height 8
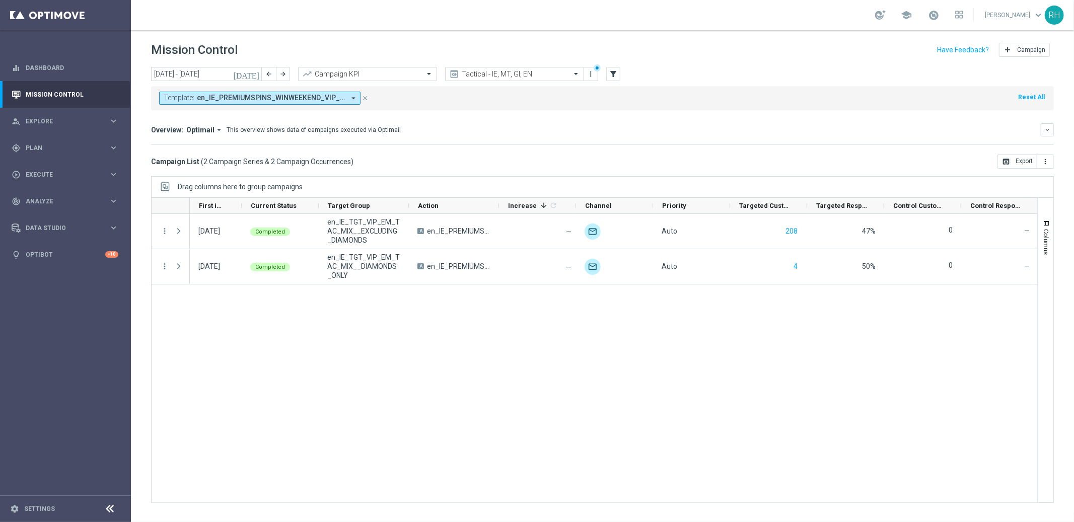
click at [880, 316] on div "01 Aug 2025, Friday Completed en_IE_TGT_VIP_EM_TAC_MIX__EXCLUDING_DIAMONDS A en…" at bounding box center [613, 358] width 847 height 289
click at [113, 207] on div "track_changes Analyze keyboard_arrow_right" at bounding box center [65, 201] width 130 height 27
click at [99, 175] on span "Execute" at bounding box center [67, 175] width 83 height 6
click at [75, 154] on div "gps_fixed Plan keyboard_arrow_right" at bounding box center [65, 147] width 130 height 27
click at [55, 200] on span "Templates" at bounding box center [63, 199] width 72 height 6
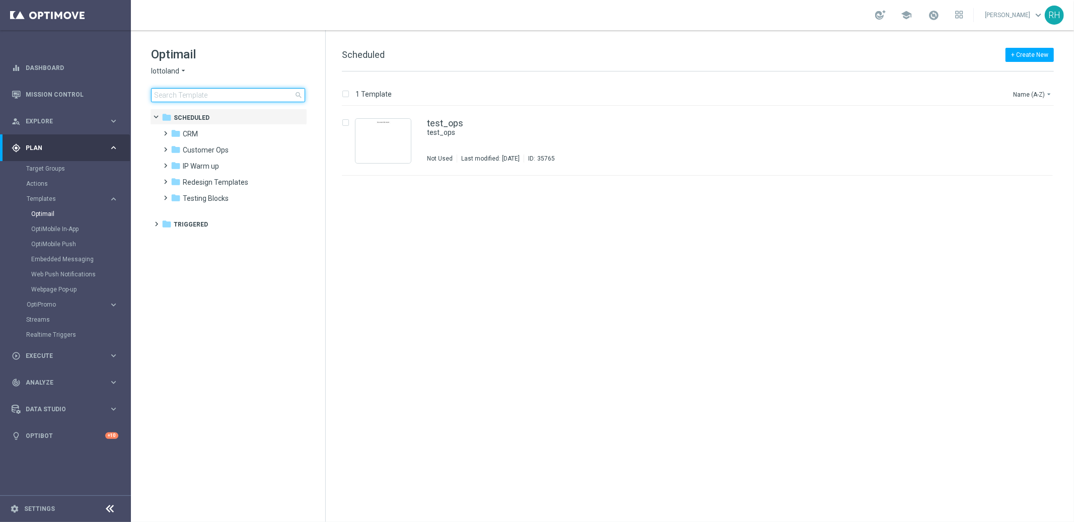
click at [239, 95] on input at bounding box center [228, 95] width 154 height 14
type input "en_GB_EMT_ALL_EM_SER_MIX__2K_THRESHOLD_WEEKLY"
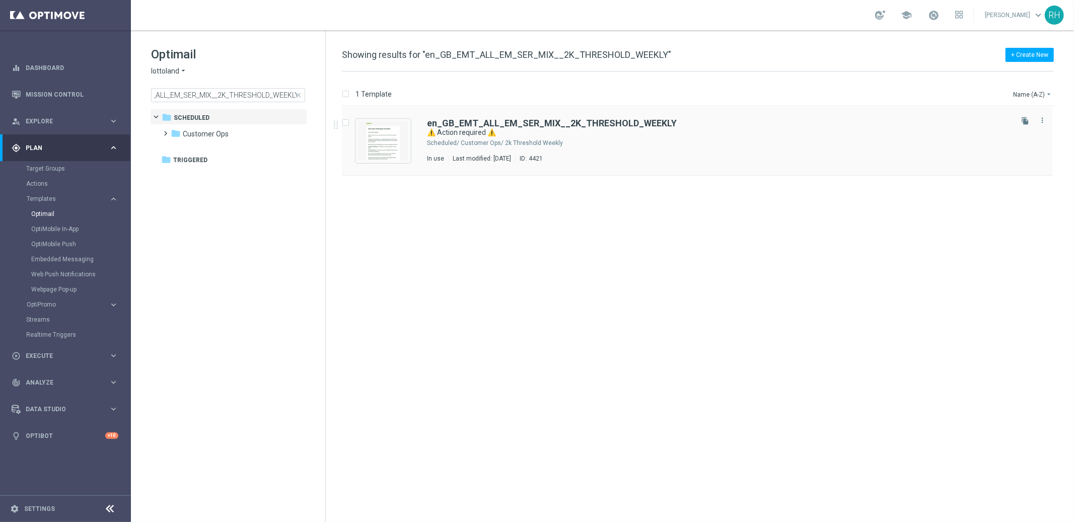
click at [683, 139] on div "Customer Ops/ 2k Threshold Weekly" at bounding box center [736, 143] width 550 height 8
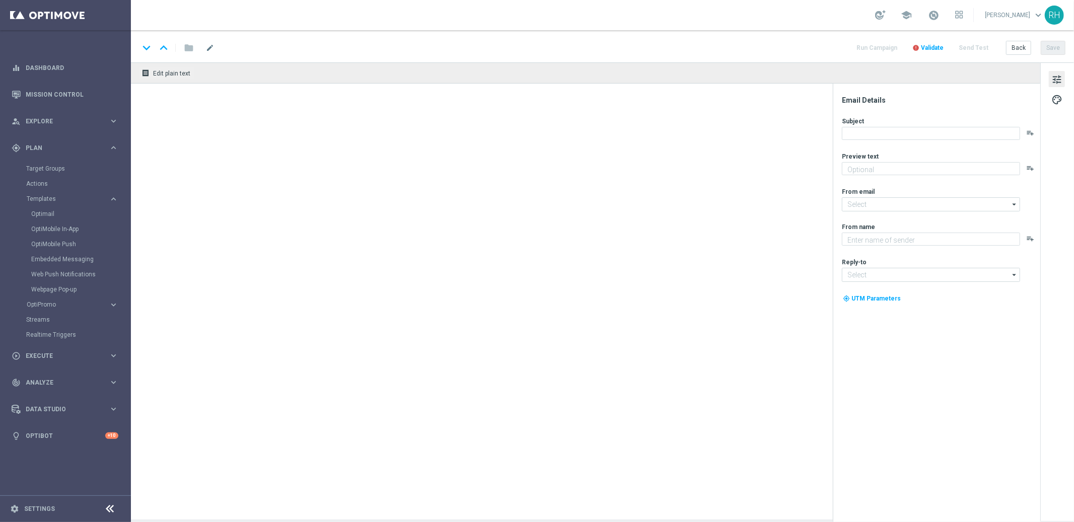
type textarea "Your account will be suspended if you do not provide further verification docum…"
type input "[EMAIL_ADDRESS][DOMAIN_NAME]"
type textarea "Lottoland"
type input "[EMAIL_ADDRESS][DOMAIN_NAME]"
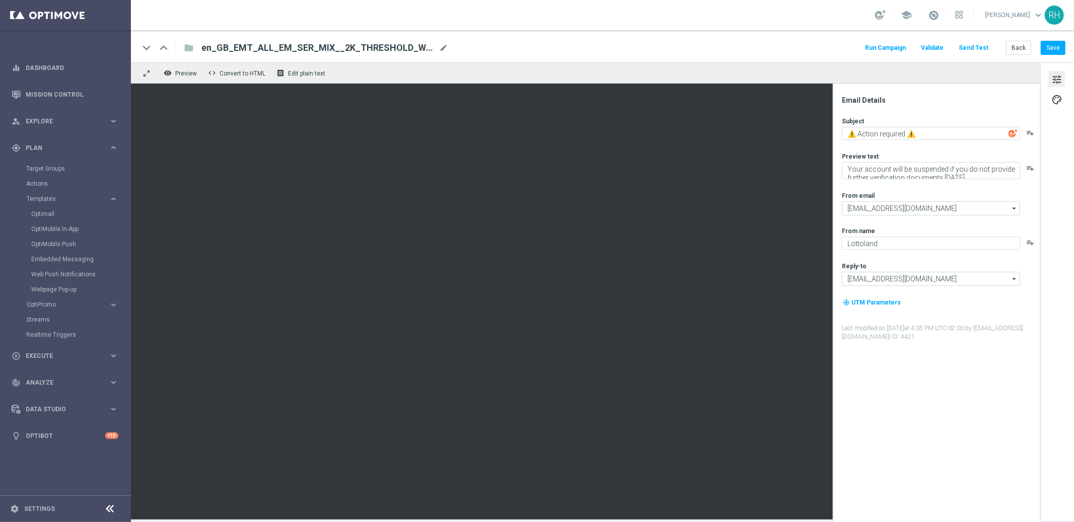
click at [983, 50] on button "Send Test" at bounding box center [973, 48] width 33 height 14
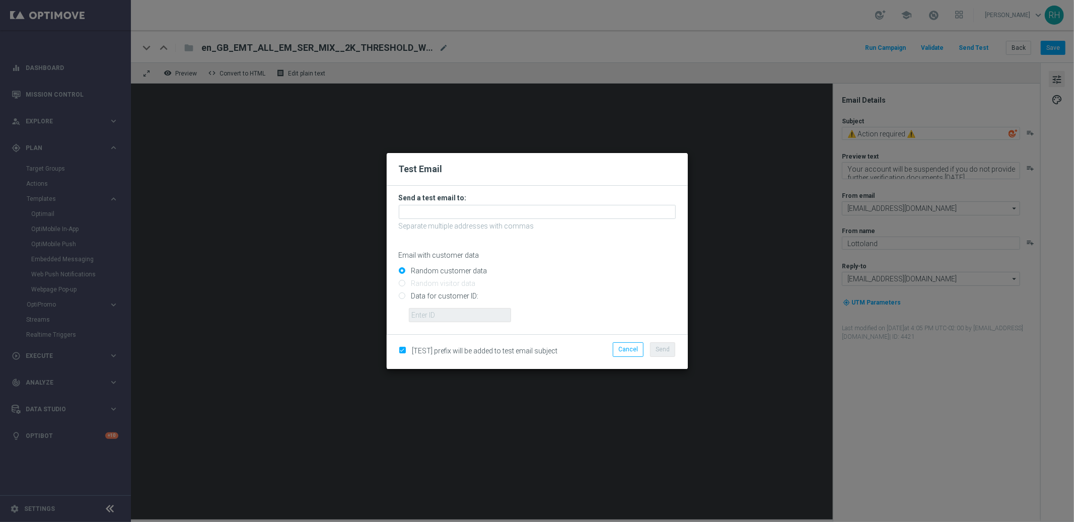
click at [403, 297] on input "Data for customer ID:" at bounding box center [537, 301] width 277 height 14
radio input "true"
click at [422, 311] on input "text" at bounding box center [460, 315] width 102 height 14
type input "9388689"
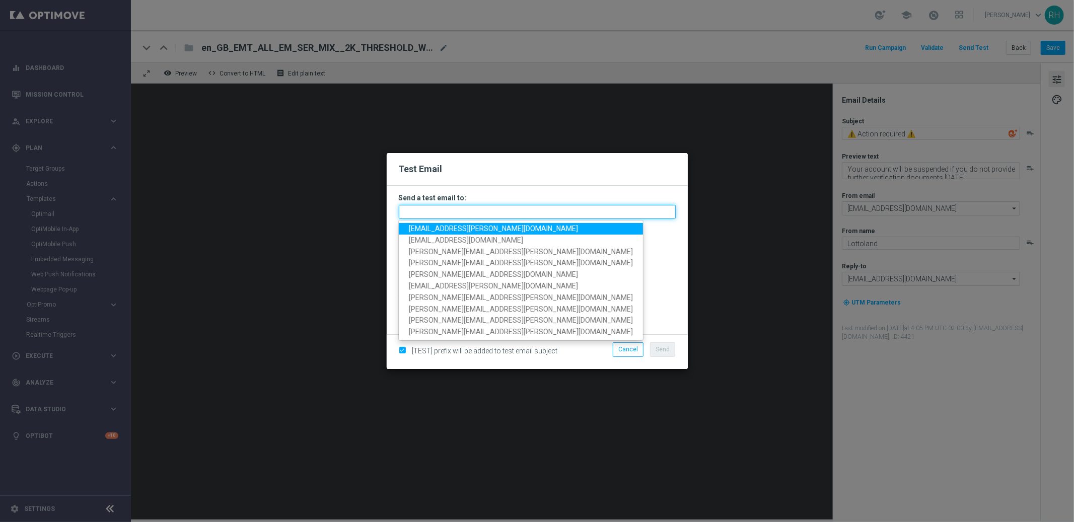
click at [453, 209] on input "text" at bounding box center [537, 212] width 277 height 14
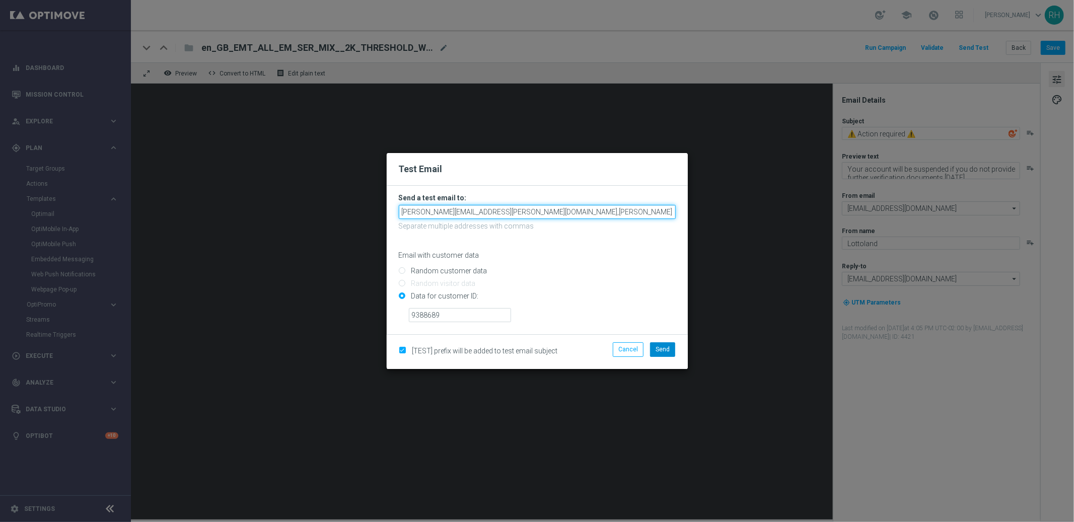
type input "ricky.hubbard@lottoland.com,jonna.lewis@lottoland.com"
click at [660, 354] on button "Send" at bounding box center [662, 349] width 25 height 14
